Goal: Task Accomplishment & Management: Manage account settings

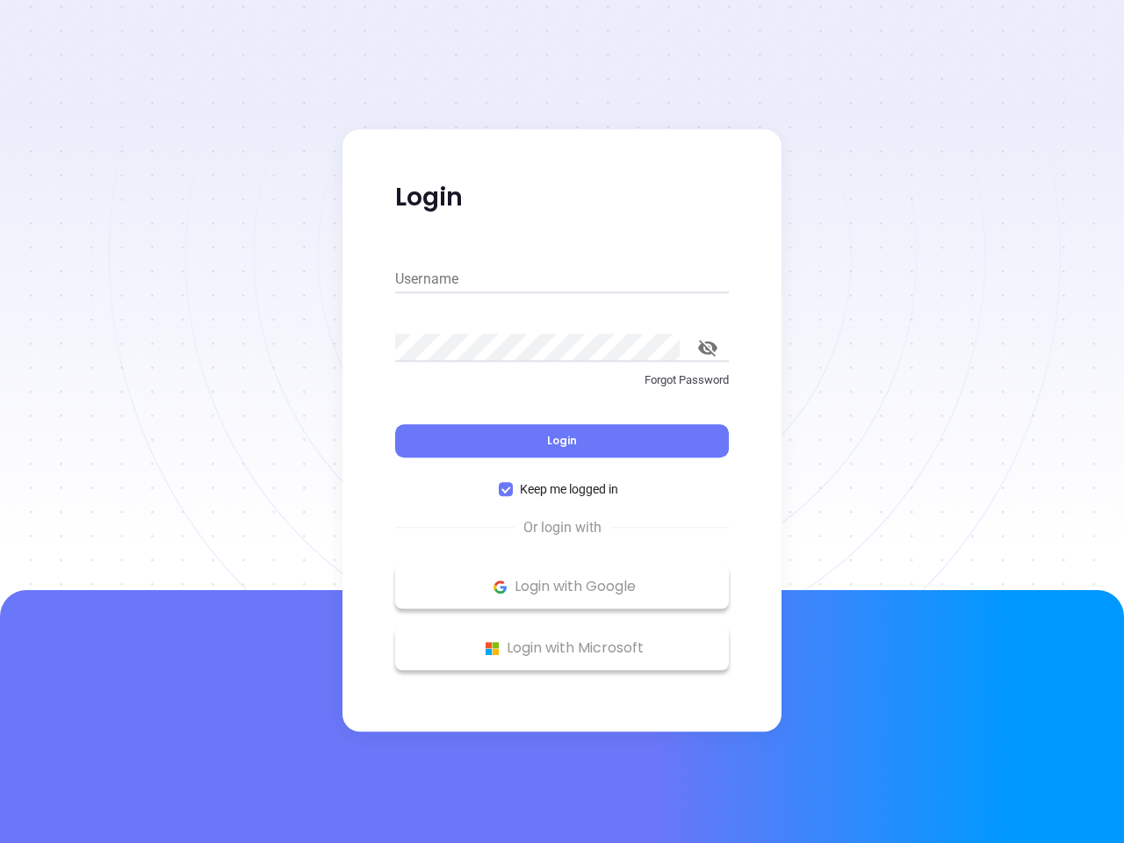
click at [562, 422] on div "Login" at bounding box center [562, 430] width 334 height 54
click at [562, 279] on input "Username" at bounding box center [562, 279] width 334 height 28
click at [708, 348] on icon "toggle password visibility" at bounding box center [707, 348] width 19 height 17
click at [562, 441] on span "Login" at bounding box center [562, 440] width 30 height 15
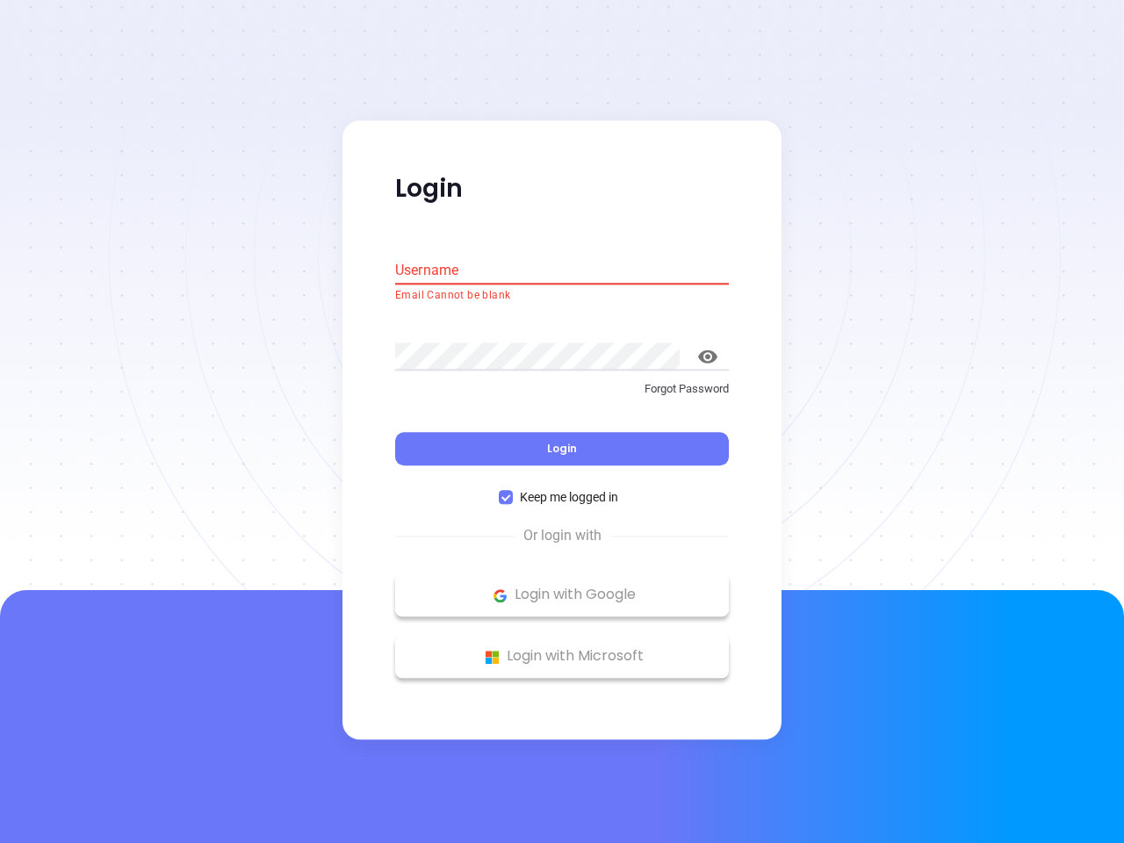
click at [562, 489] on span "Keep me logged in" at bounding box center [569, 497] width 112 height 19
click at [513, 491] on input "Keep me logged in" at bounding box center [506, 498] width 14 height 14
checkbox input "false"
click at [562, 587] on p "Login with Google" at bounding box center [562, 595] width 316 height 26
click at [562, 648] on p "Login with Microsoft" at bounding box center [562, 657] width 316 height 26
